Goal: Book appointment/travel/reservation

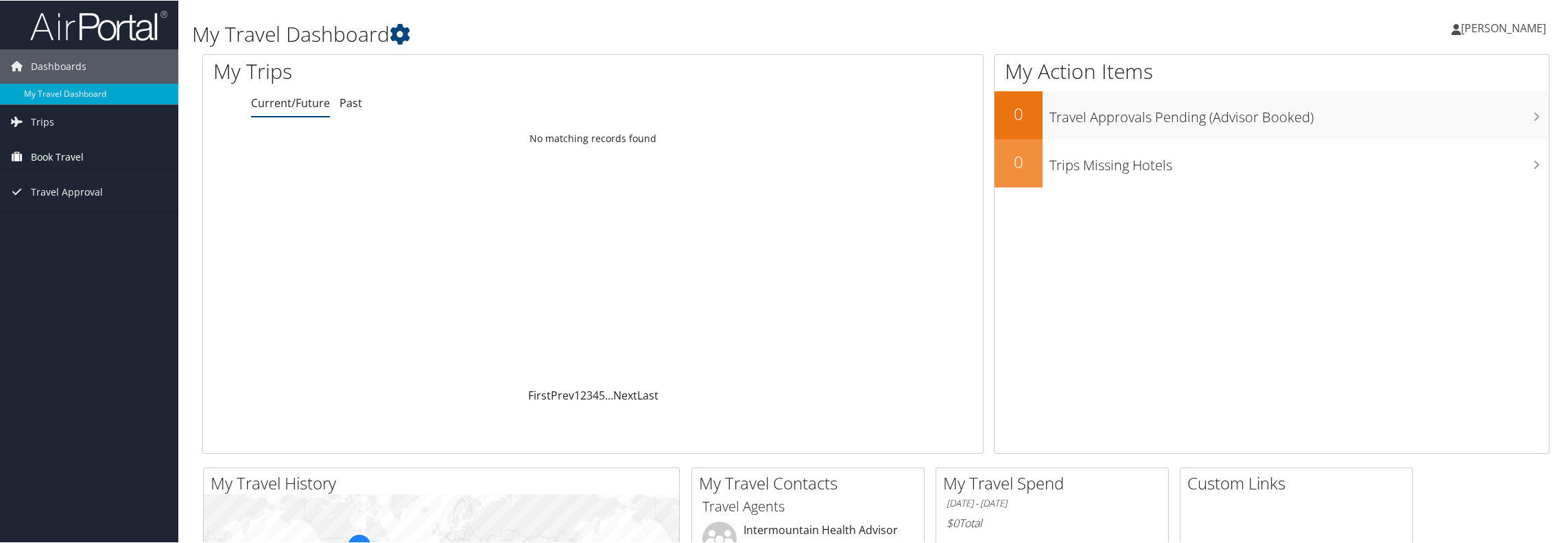
click at [66, 160] on span "Book Travel" at bounding box center [57, 156] width 53 height 34
click at [103, 183] on link "Agent Booking Request" at bounding box center [89, 184] width 178 height 21
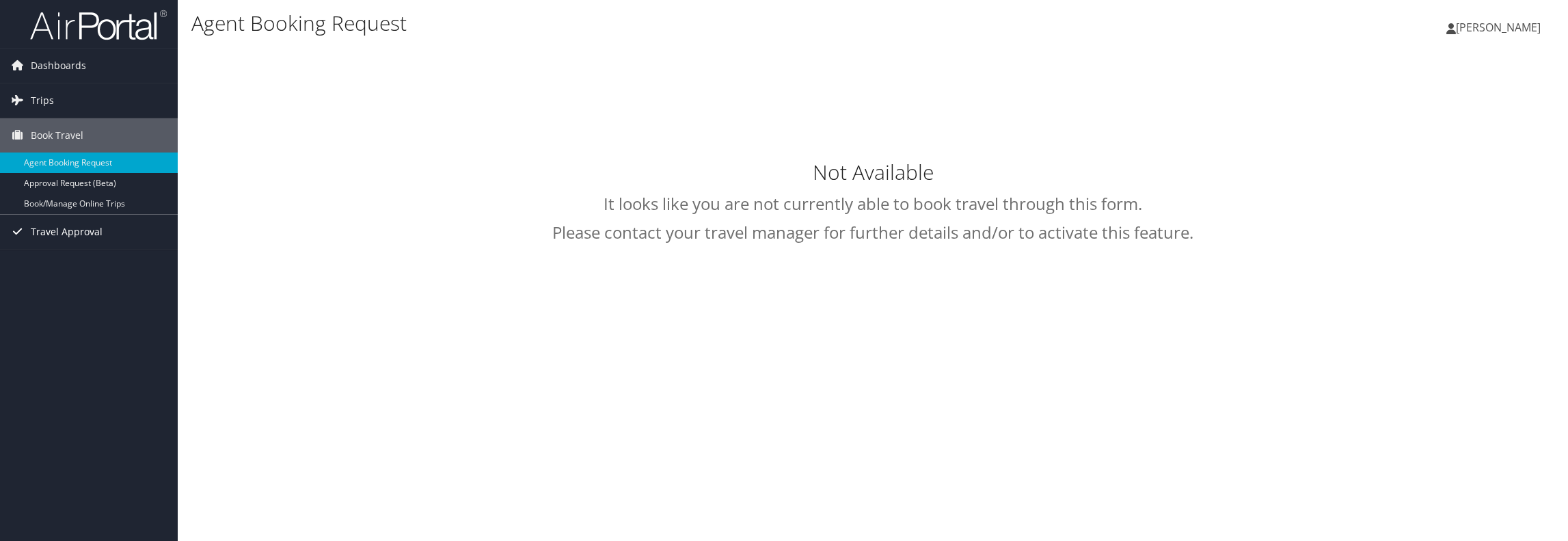
select select "[EMAIL_ADDRESS][DOMAIN_NAME]"
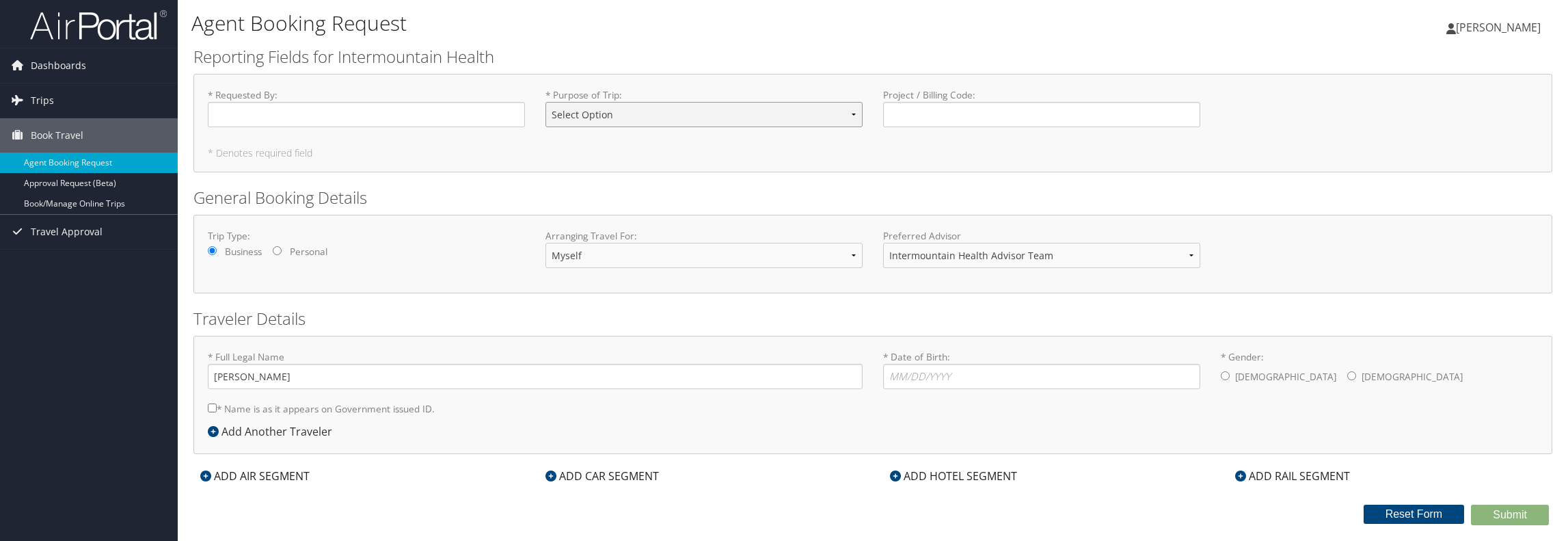
click at [645, 126] on select "Select Option 3rd Party Reimbursable Business CME Conf or Education Groups Pers…" at bounding box center [703, 114] width 317 height 25
select select "Personal"
click at [545, 102] on select "Select Option 3rd Party Reimbursable Business CME Conf or Education Groups Pers…" at bounding box center [703, 114] width 317 height 25
click at [377, 114] on input "* Requested By : Required" at bounding box center [366, 114] width 317 height 25
click at [369, 119] on input "* Requested By : Required" at bounding box center [366, 114] width 317 height 25
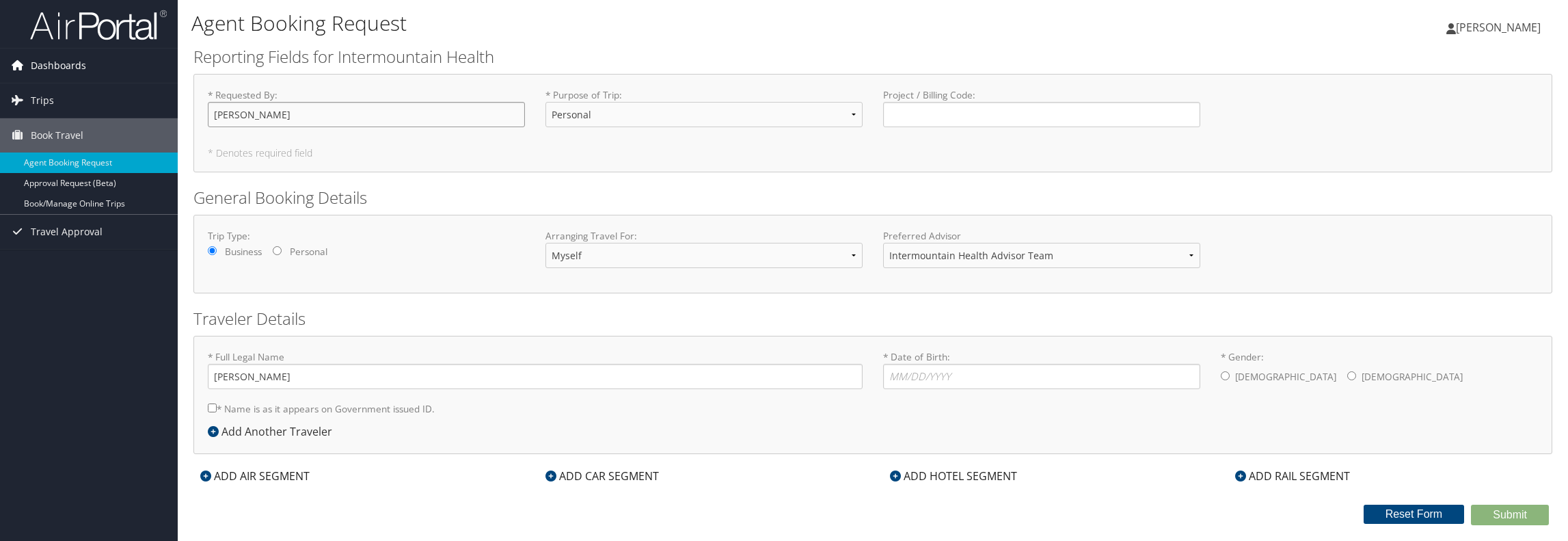
type input "Ben Swat"
click at [75, 71] on span "Dashboards" at bounding box center [59, 65] width 56 height 34
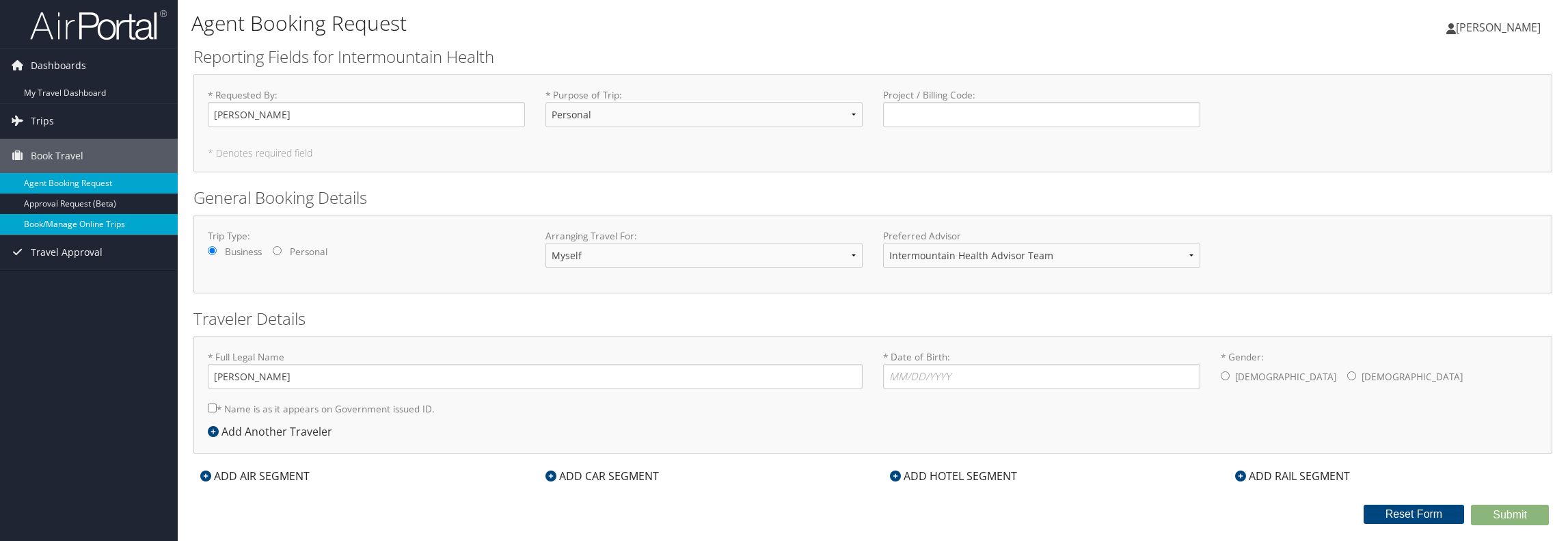
click at [81, 228] on link "Book/Manage Online Trips" at bounding box center [89, 224] width 178 height 21
